Goal: Information Seeking & Learning: Learn about a topic

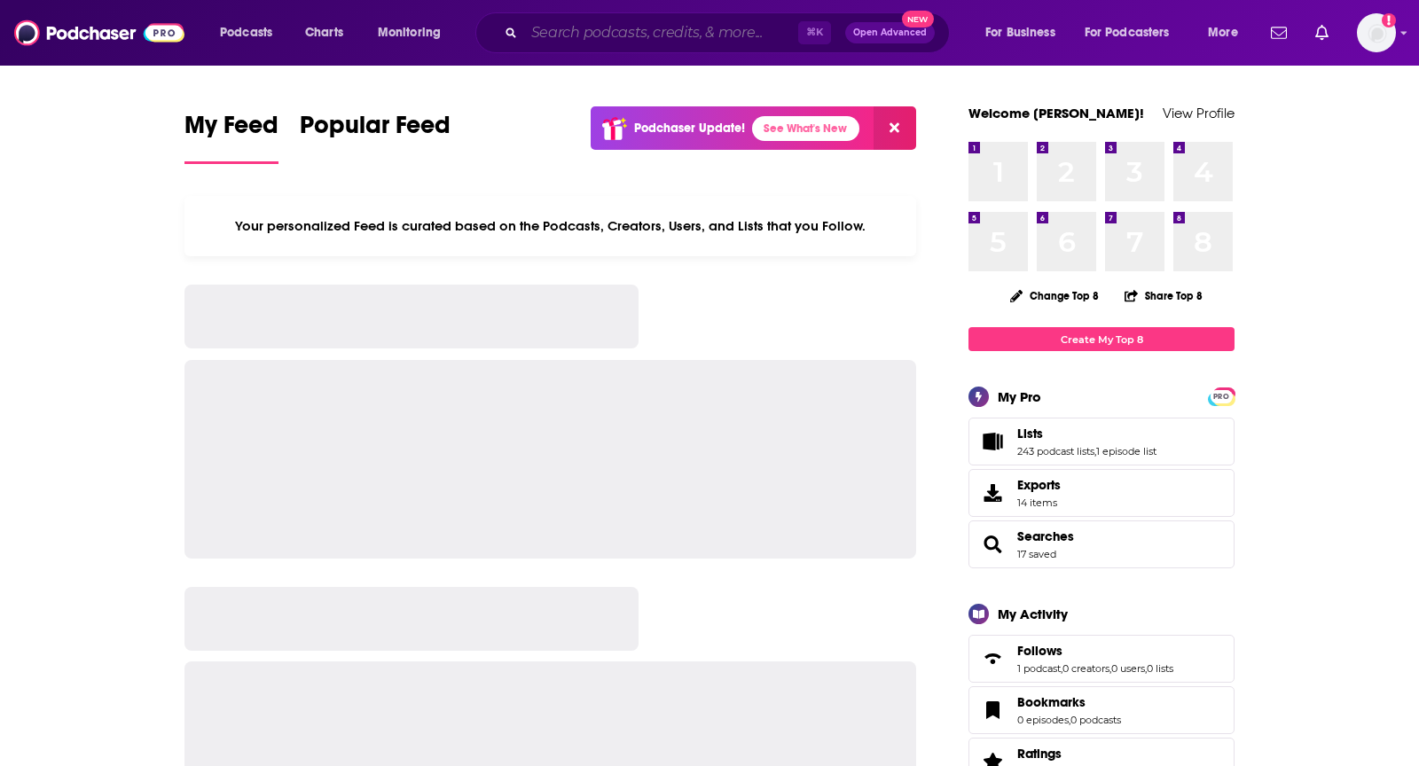
click at [573, 39] on input "Search podcasts, credits, & more..." at bounding box center [661, 33] width 274 height 28
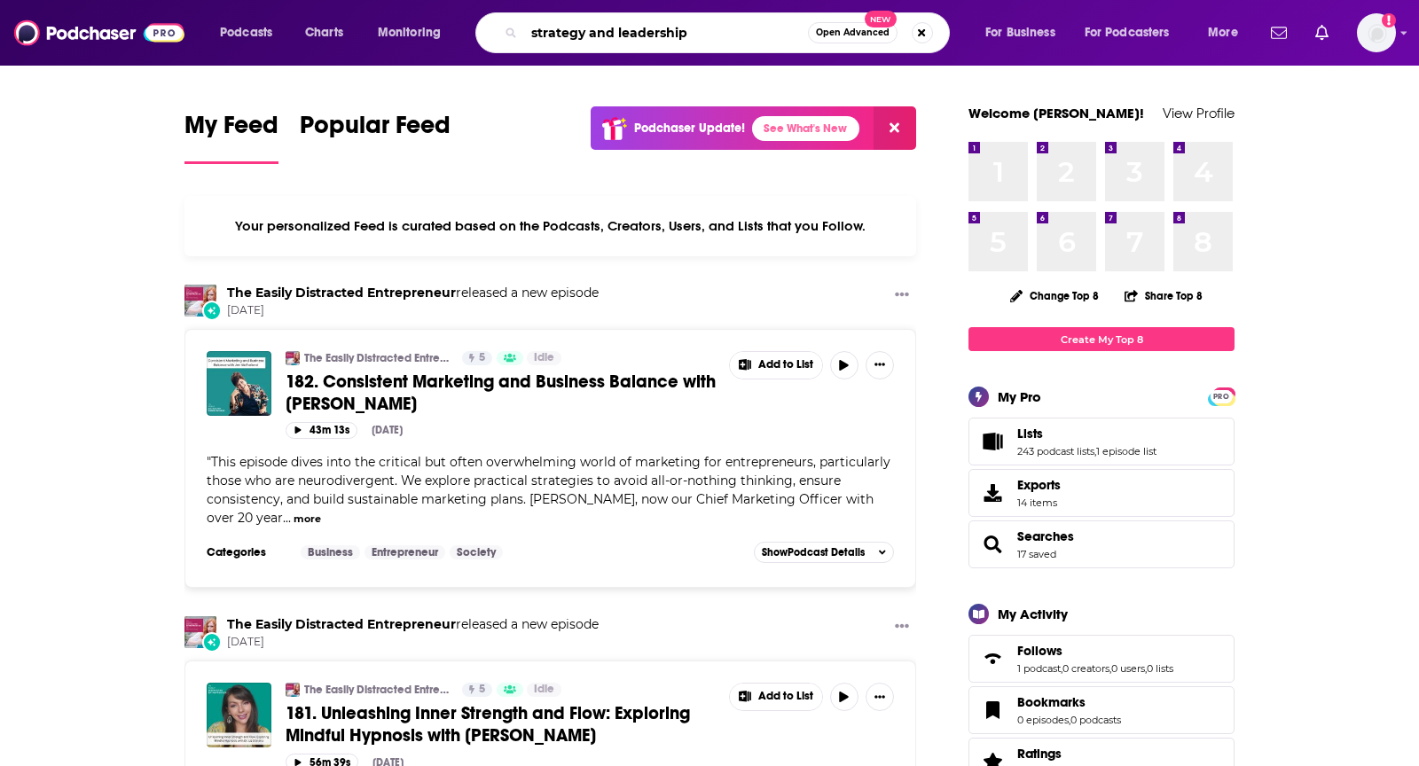
type input "strategy and leadership"
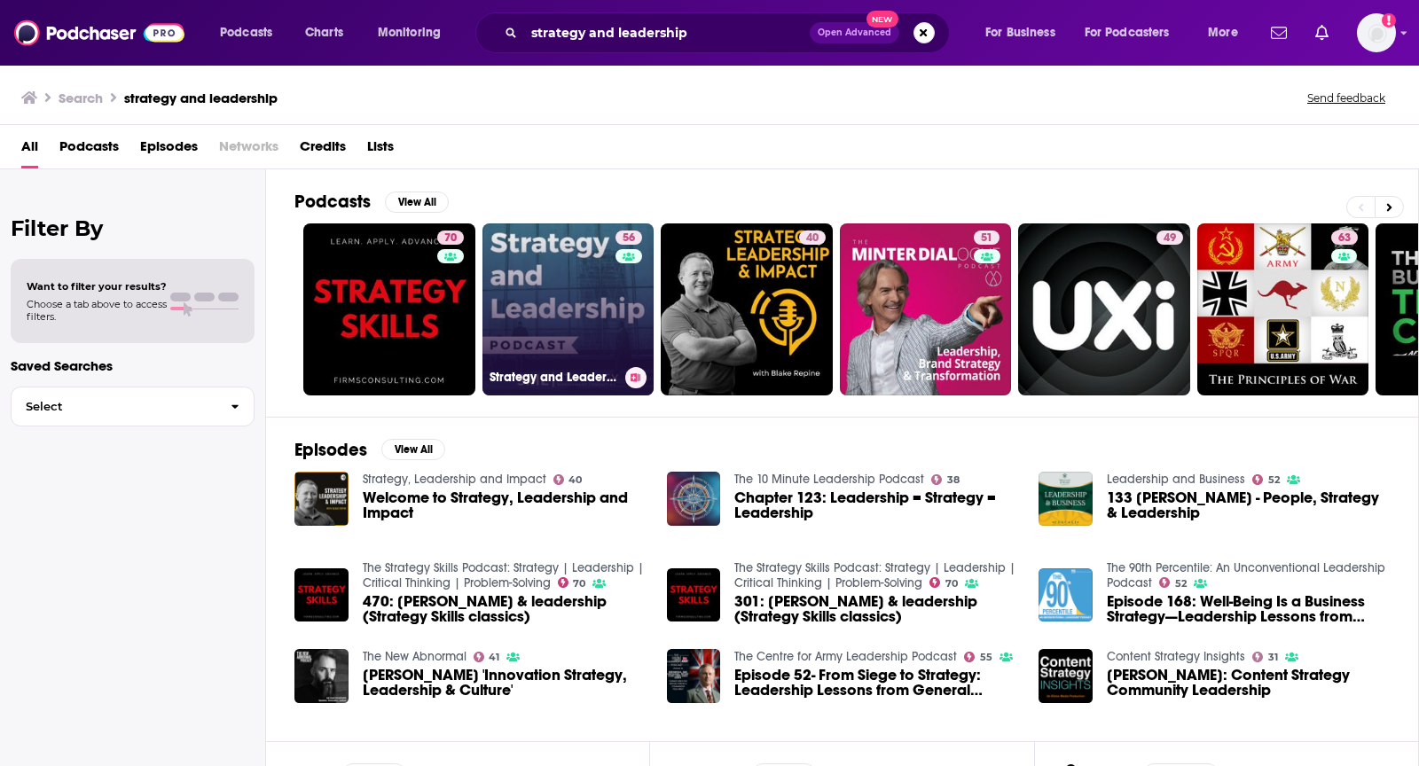
click at [505, 267] on link "56 Strategy and Leadership Podcast" at bounding box center [568, 309] width 172 height 172
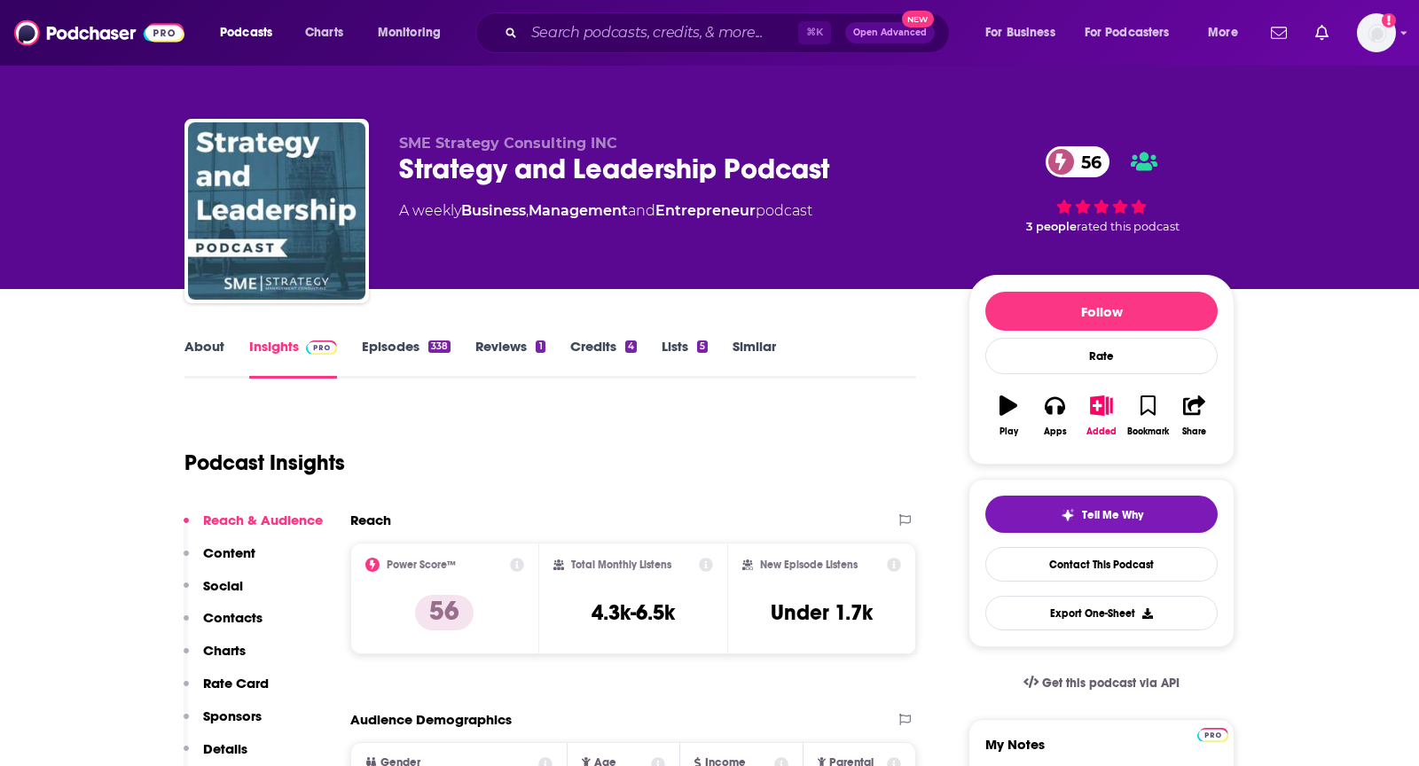
click at [209, 339] on link "About" at bounding box center [204, 358] width 40 height 41
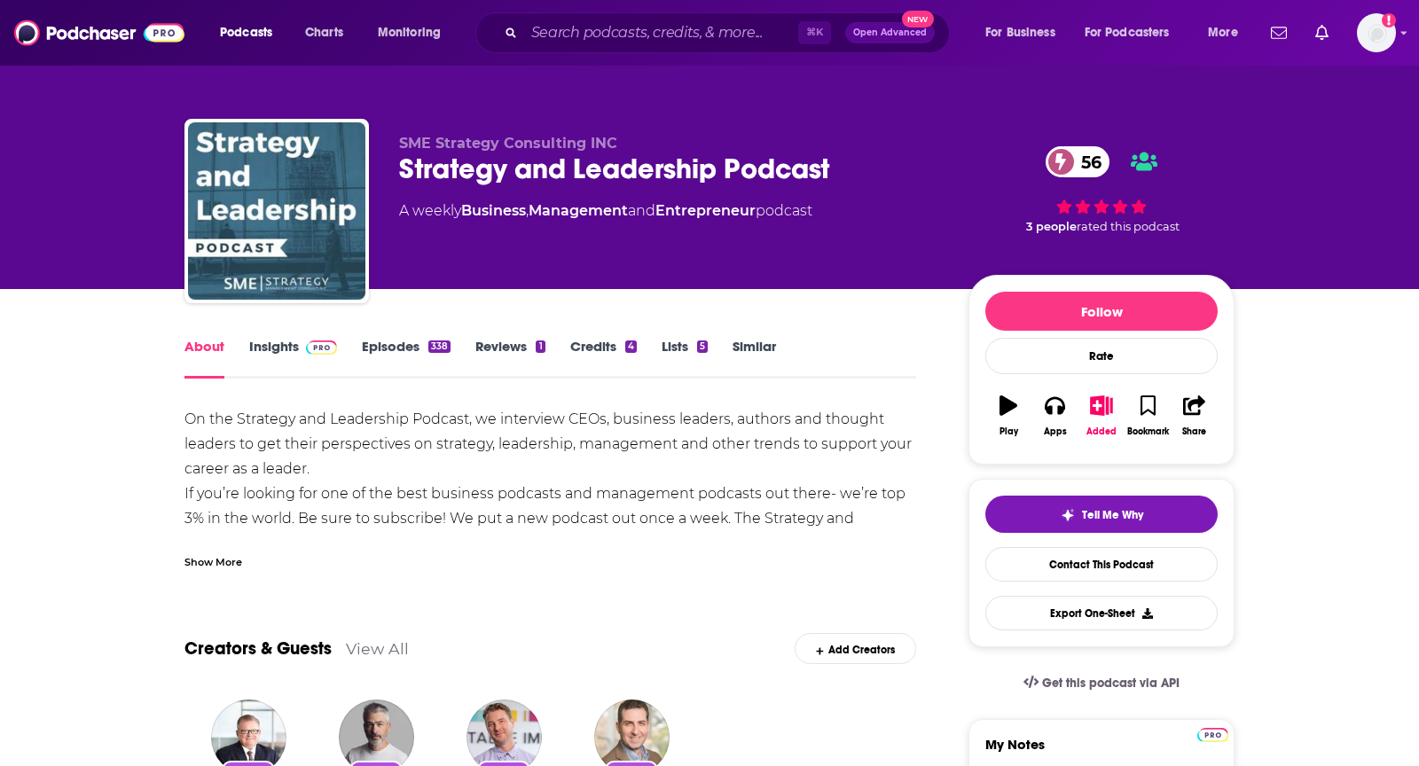
click at [223, 562] on div "Show More" at bounding box center [213, 560] width 58 height 17
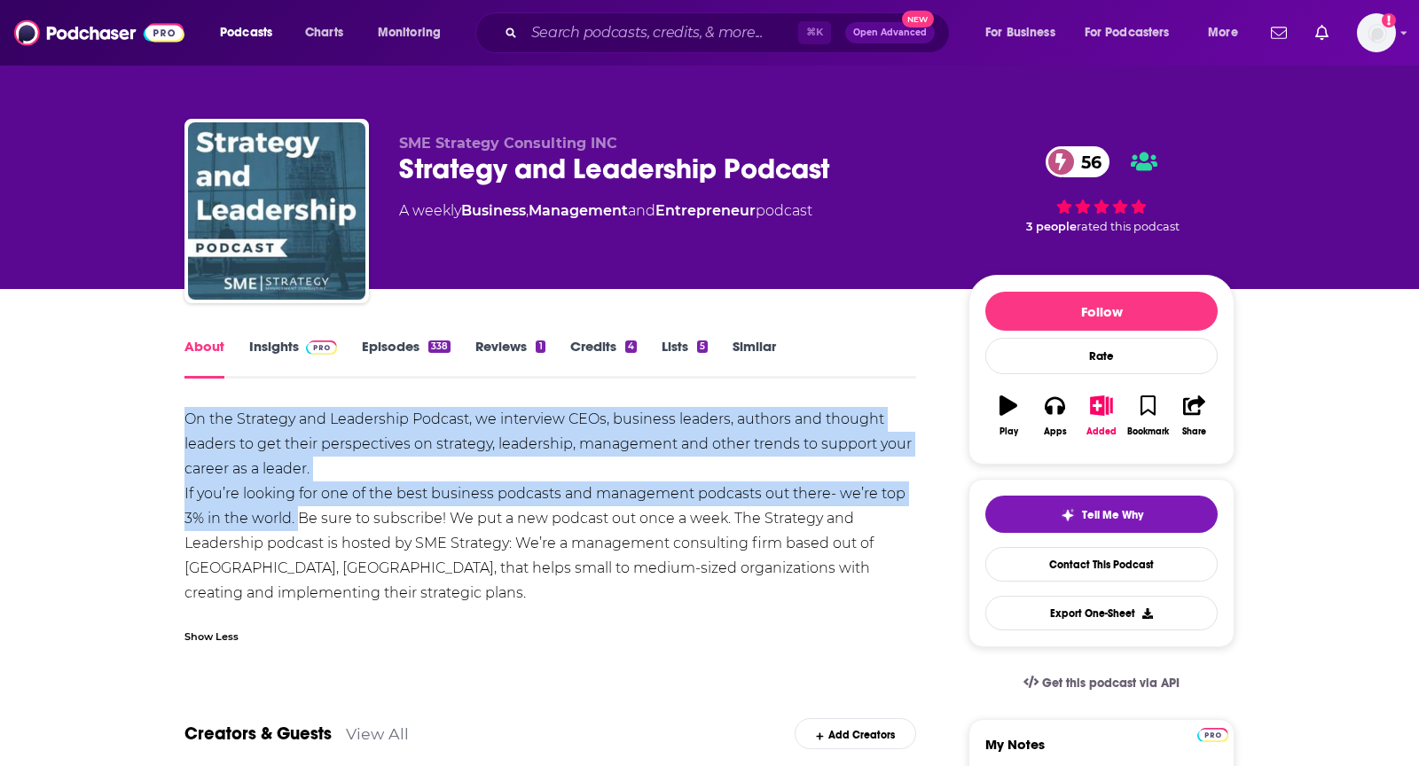
drag, startPoint x: 168, startPoint y: 414, endPoint x: 296, endPoint y: 527, distance: 170.3
copy div "On the Strategy and Leadership Podcast, we interview CEOs, business leaders, au…"
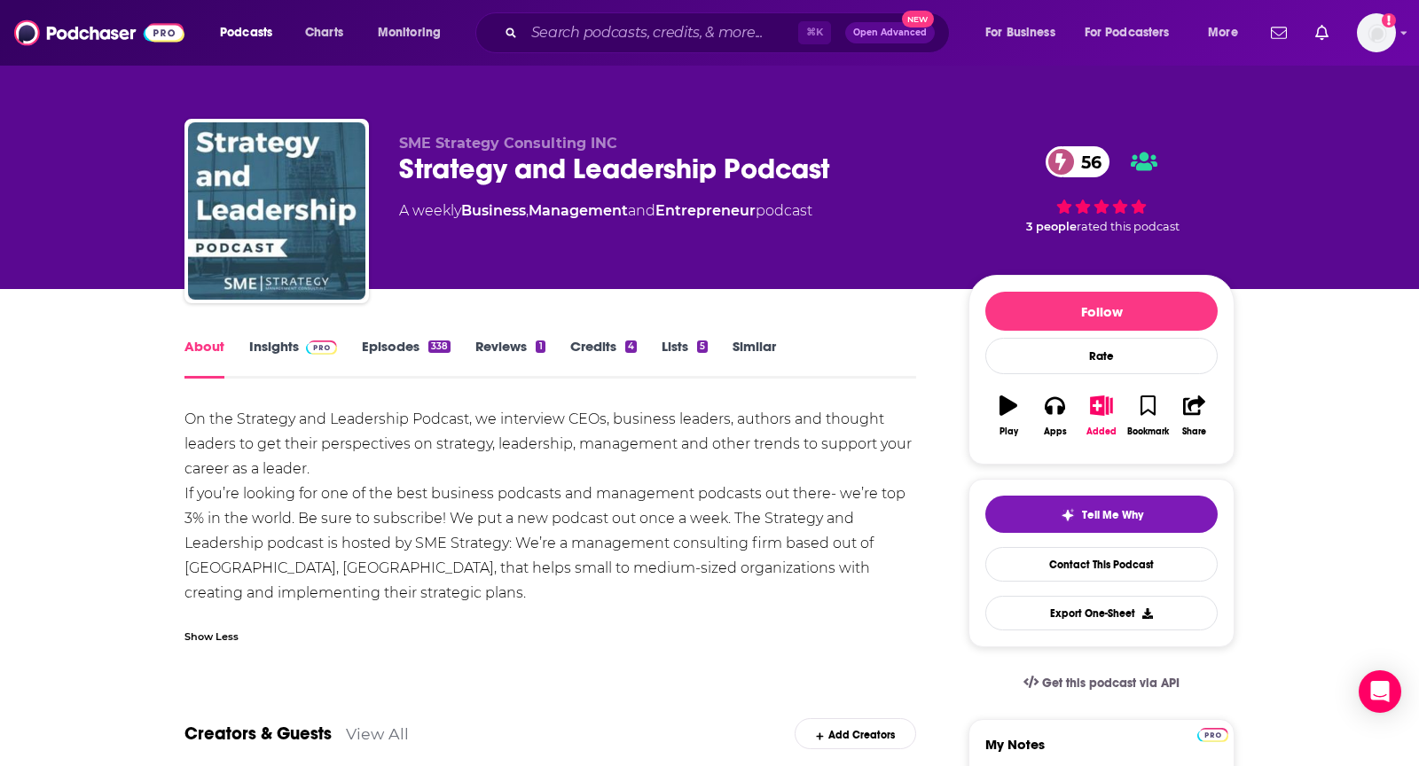
click at [862, 280] on div "SME Strategy Consulting INC Strategy and Leadership Podcast 56 A weekly Busines…" at bounding box center [816, 215] width 835 height 160
